Goal: Learn about a topic

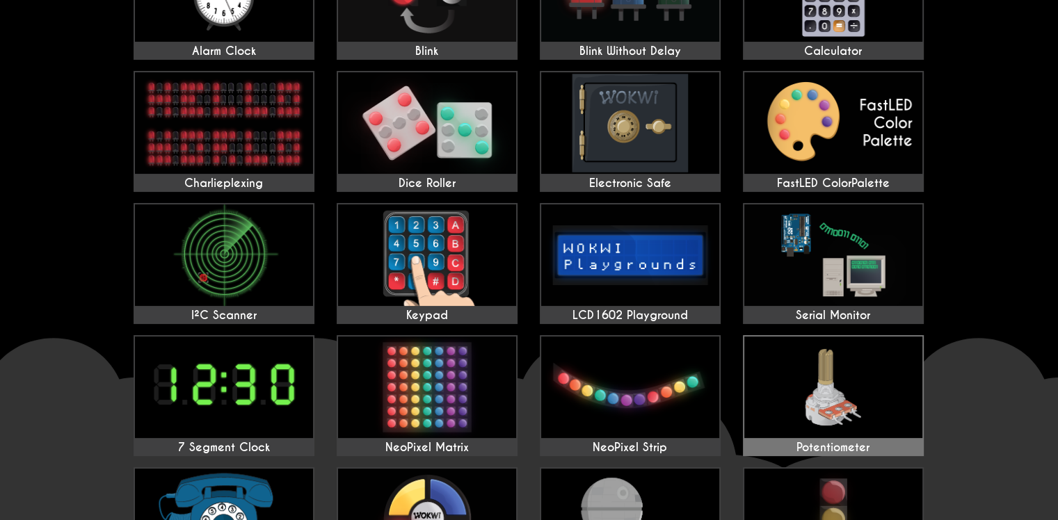
scroll to position [202, 0]
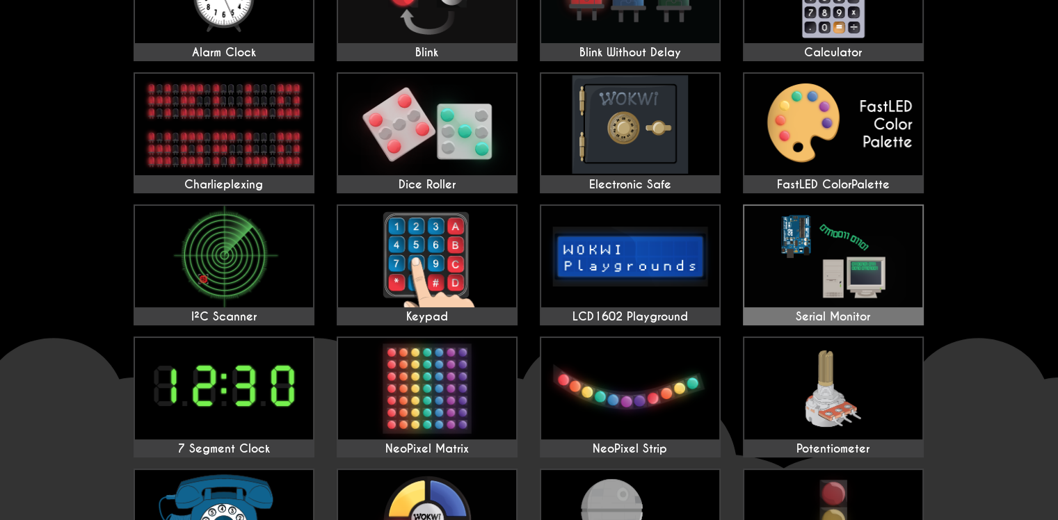
click at [799, 278] on img at bounding box center [833, 257] width 178 height 102
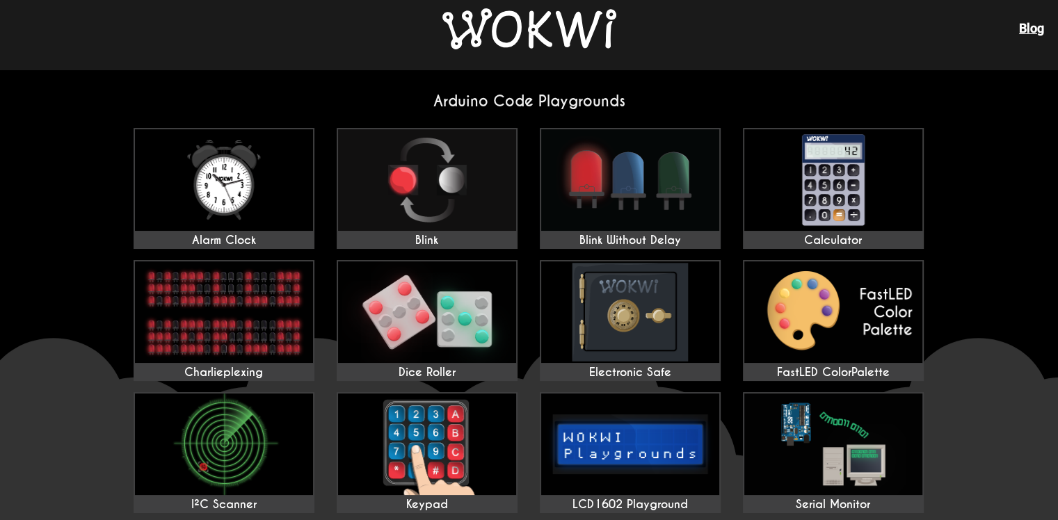
scroll to position [13, 0]
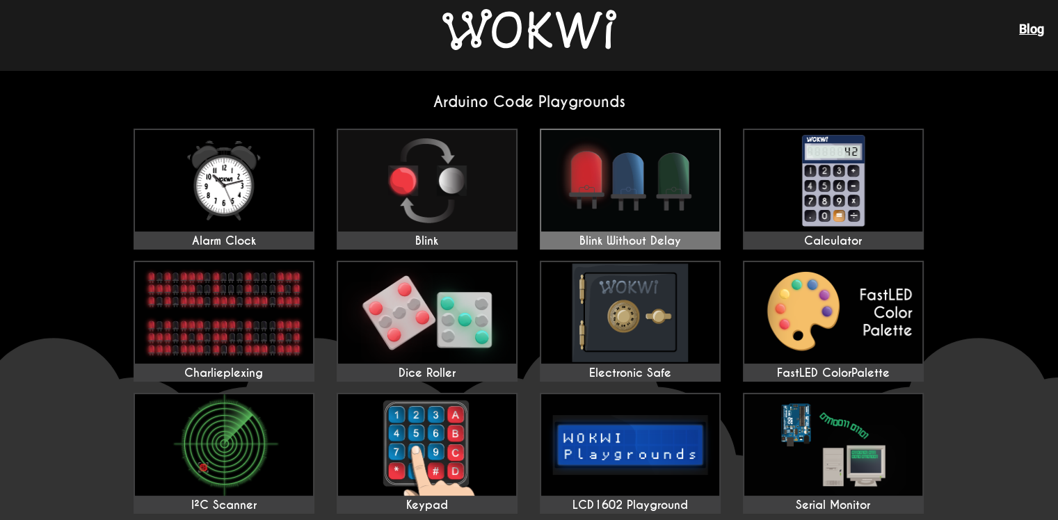
click at [685, 231] on img at bounding box center [630, 181] width 178 height 102
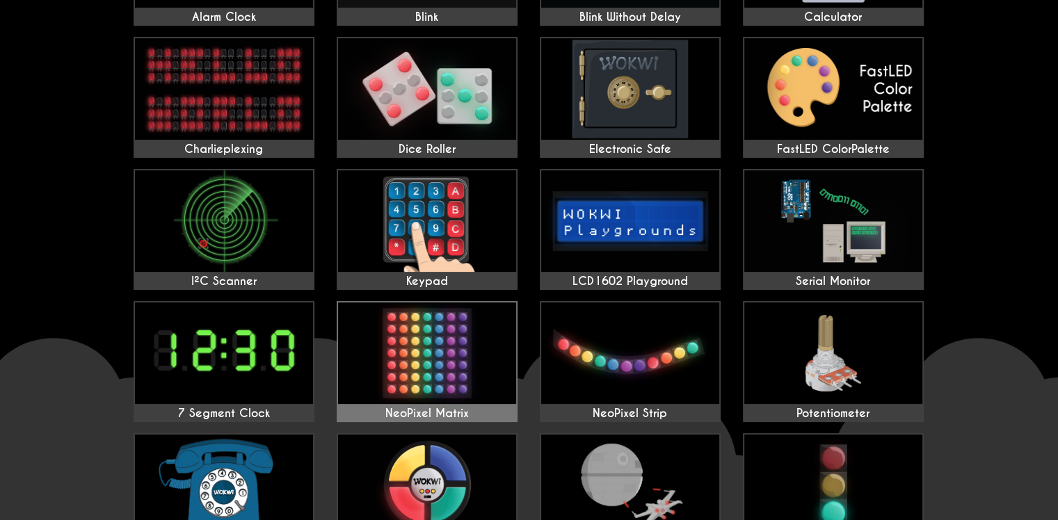
scroll to position [0, 0]
